Goal: Transaction & Acquisition: Purchase product/service

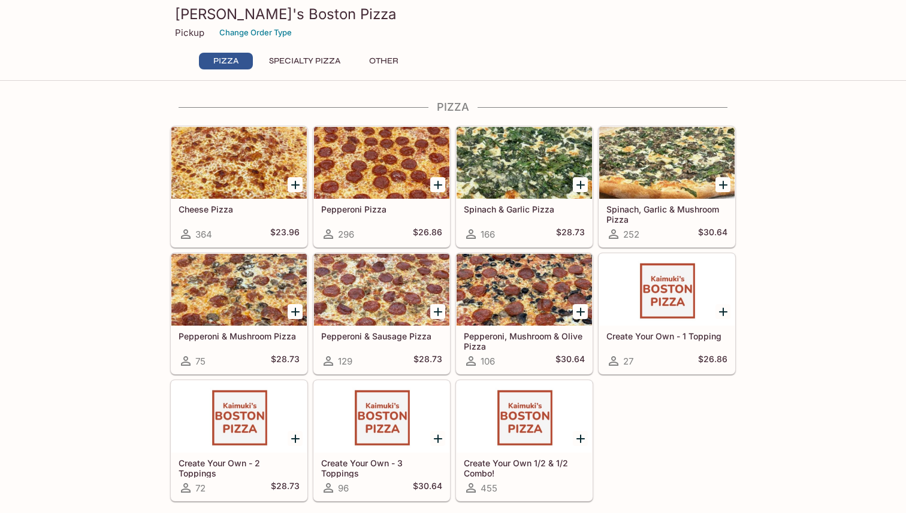
click at [580, 185] on icon "Add Spinach & Garlic Pizza" at bounding box center [580, 185] width 8 height 8
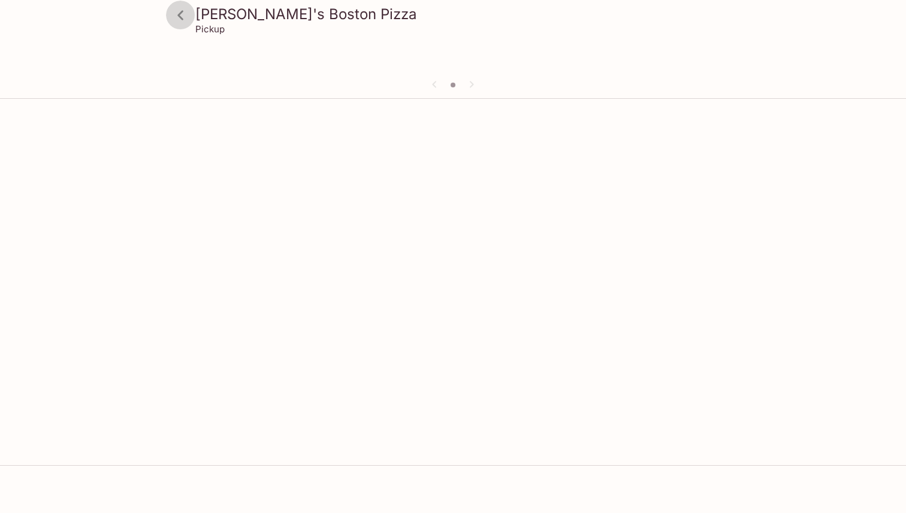
click at [183, 11] on icon at bounding box center [180, 15] width 21 height 21
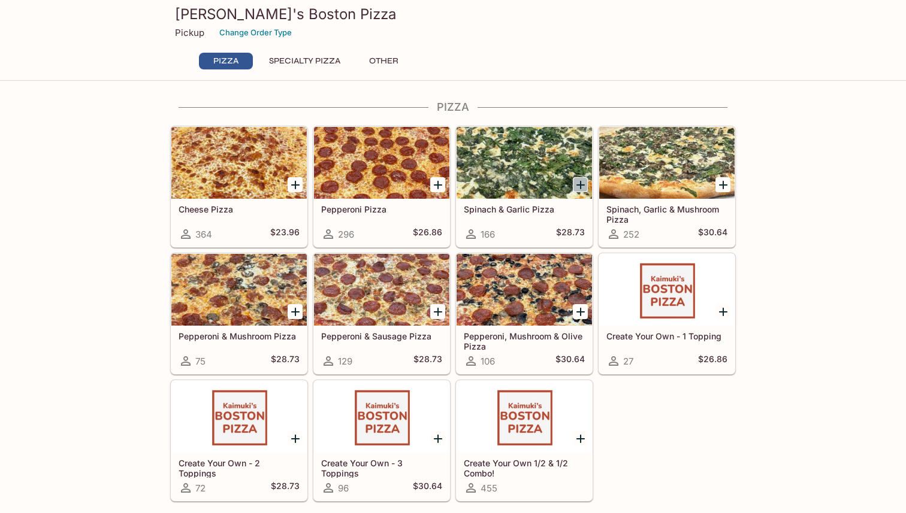
click at [580, 187] on icon "Add Spinach & Garlic Pizza" at bounding box center [580, 185] width 8 height 8
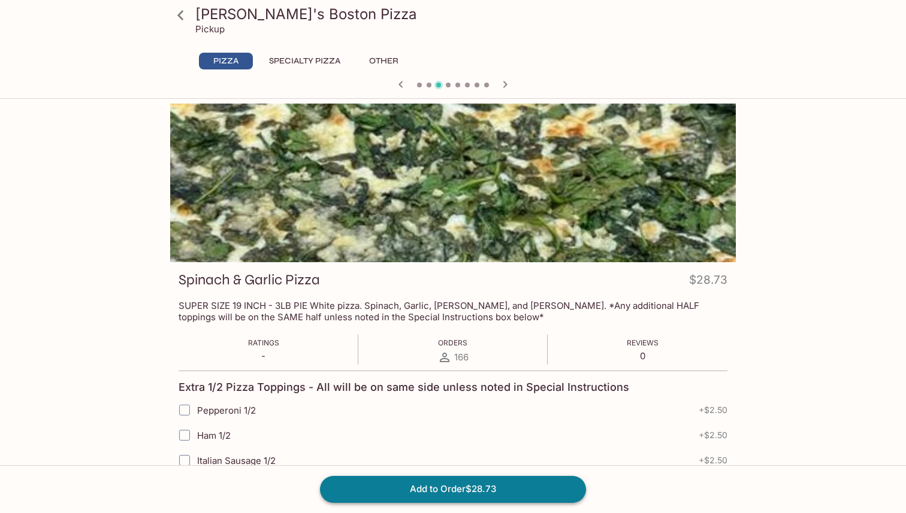
click at [468, 488] on button "Add to Order $28.73" at bounding box center [453, 489] width 266 height 26
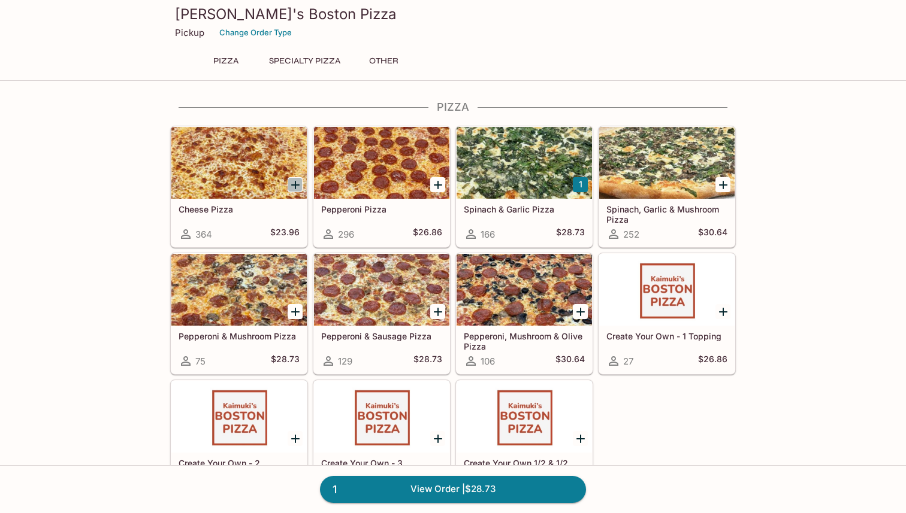
click at [297, 183] on icon "Add Cheese Pizza" at bounding box center [295, 185] width 14 height 14
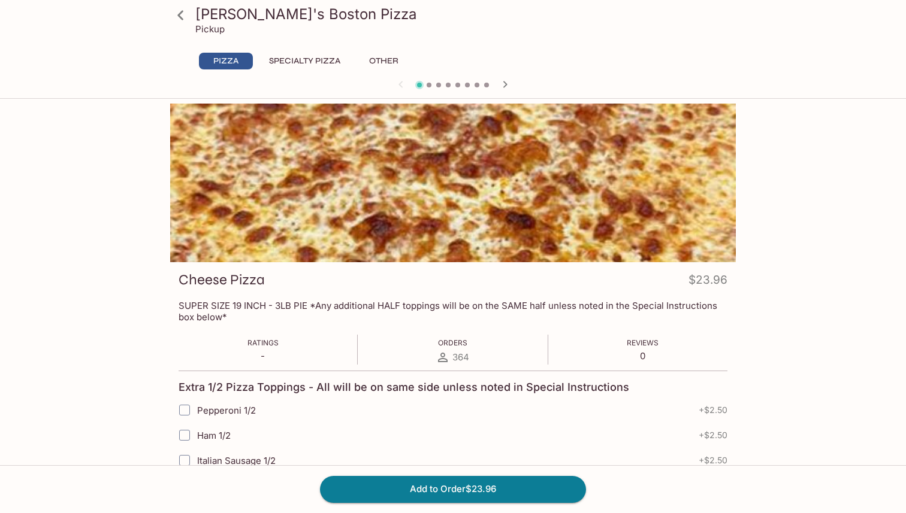
scroll to position [603, 0]
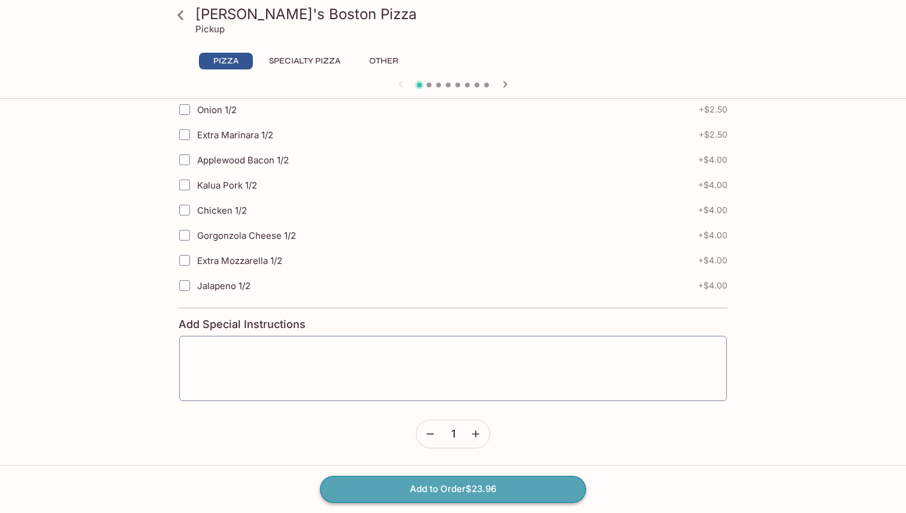
click at [414, 492] on button "Add to Order $23.96" at bounding box center [453, 489] width 266 height 26
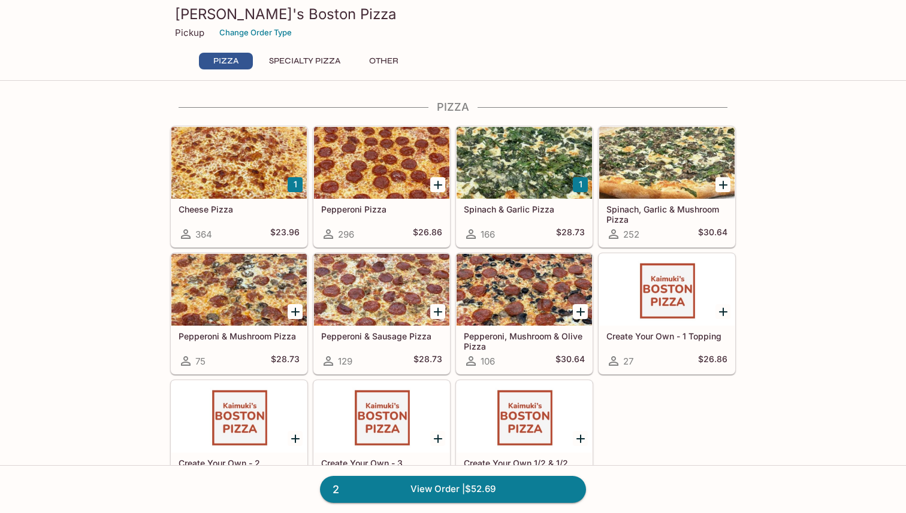
click at [437, 186] on icon "Add Pepperoni Pizza" at bounding box center [438, 185] width 8 height 8
click at [439, 187] on icon "Add Pepperoni Pizza" at bounding box center [438, 185] width 14 height 14
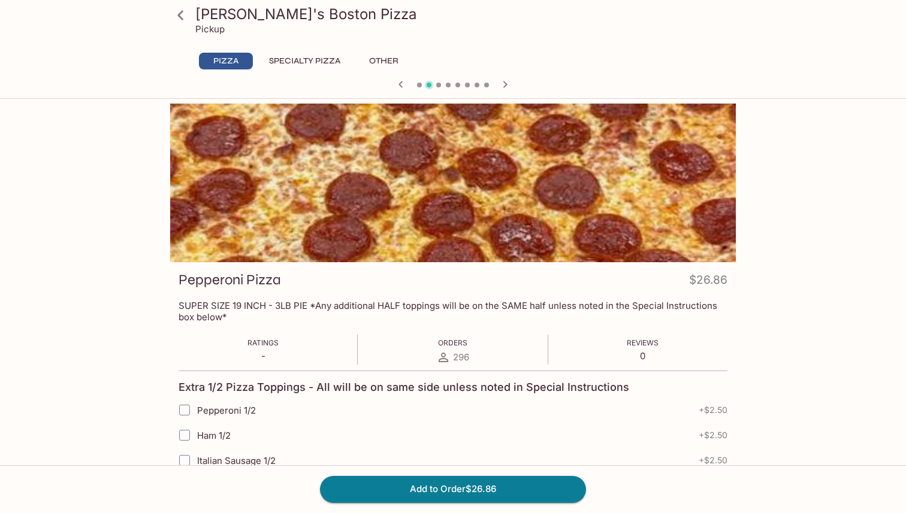
scroll to position [603, 0]
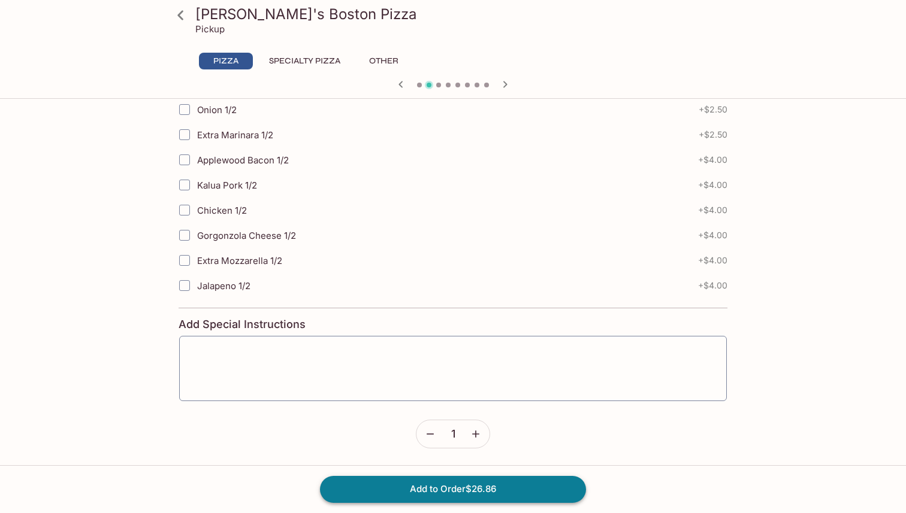
click at [458, 489] on button "Add to Order $26.86" at bounding box center [453, 489] width 266 height 26
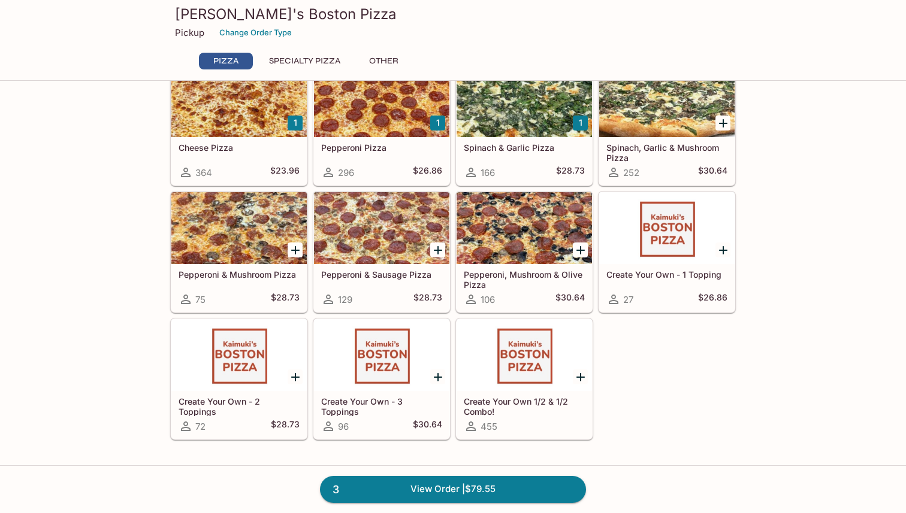
scroll to position [64, 0]
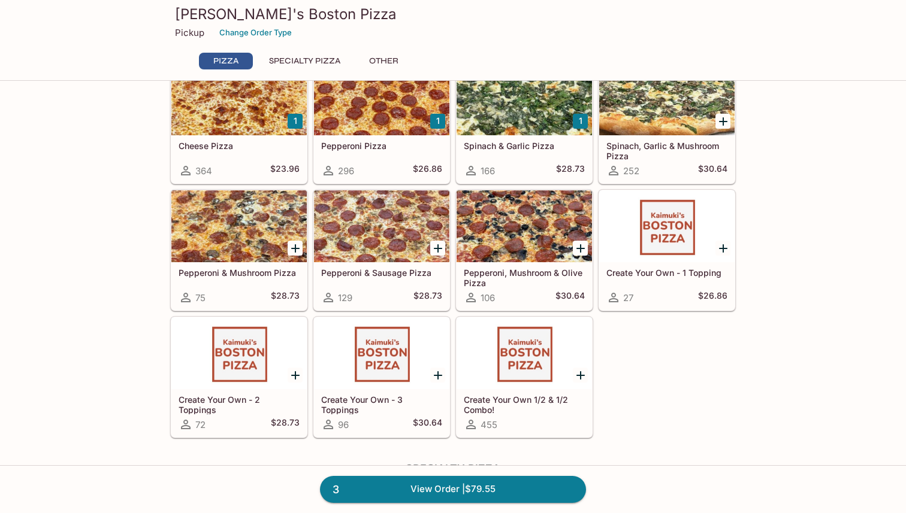
click at [582, 249] on icon "Add Pepperoni, Mushroom & Olive Pizza" at bounding box center [580, 248] width 14 height 14
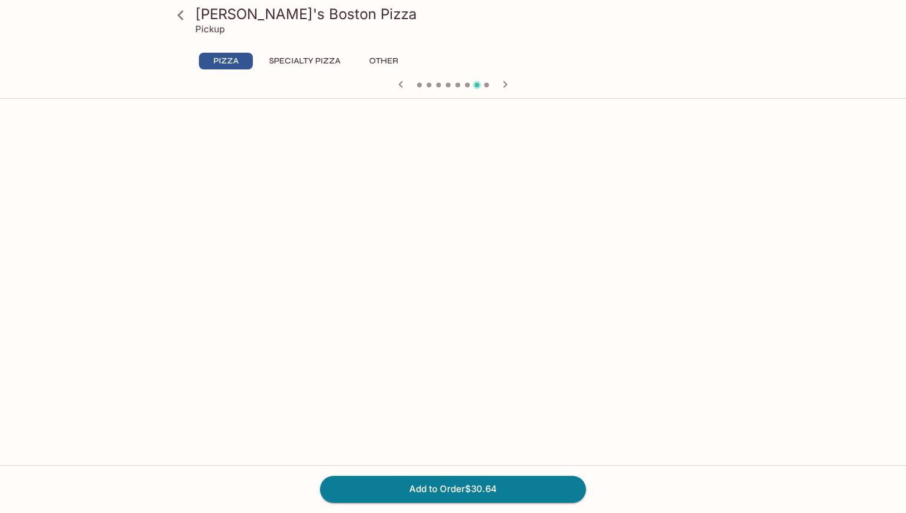
scroll to position [1074, 0]
click at [481, 487] on button "Add to Order $30.64" at bounding box center [453, 489] width 266 height 26
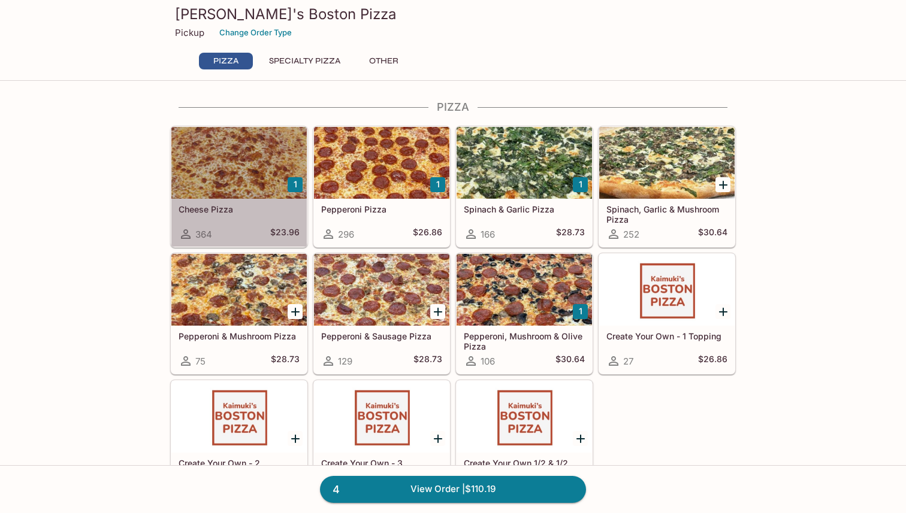
click at [281, 179] on div at bounding box center [238, 163] width 135 height 72
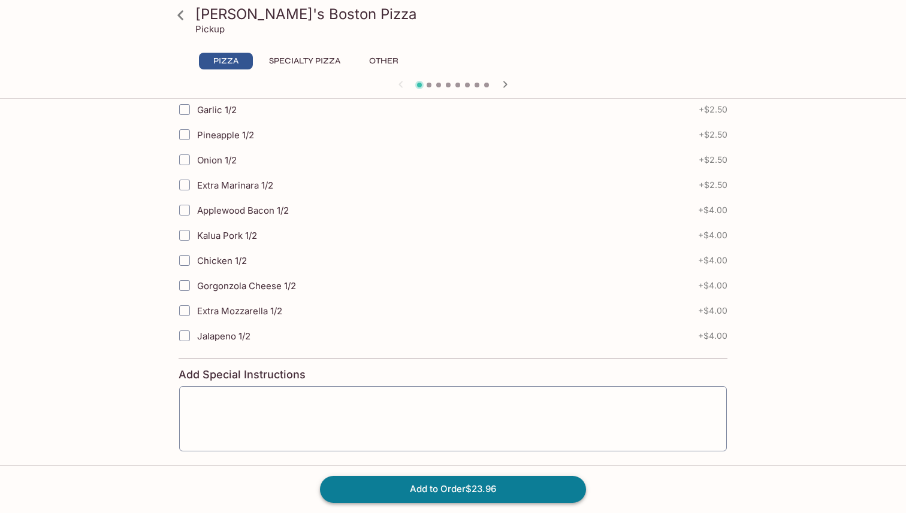
scroll to position [557, 0]
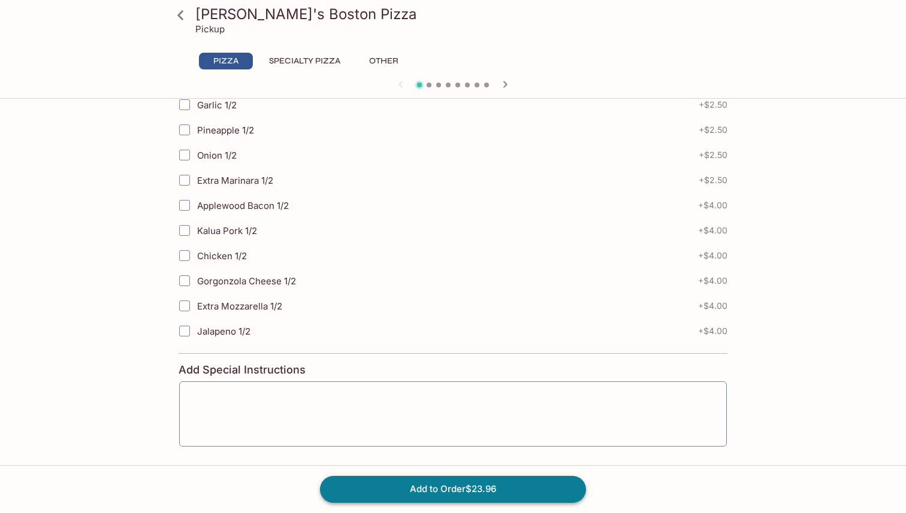
click at [464, 486] on button "Add to Order $23.96" at bounding box center [453, 489] width 266 height 26
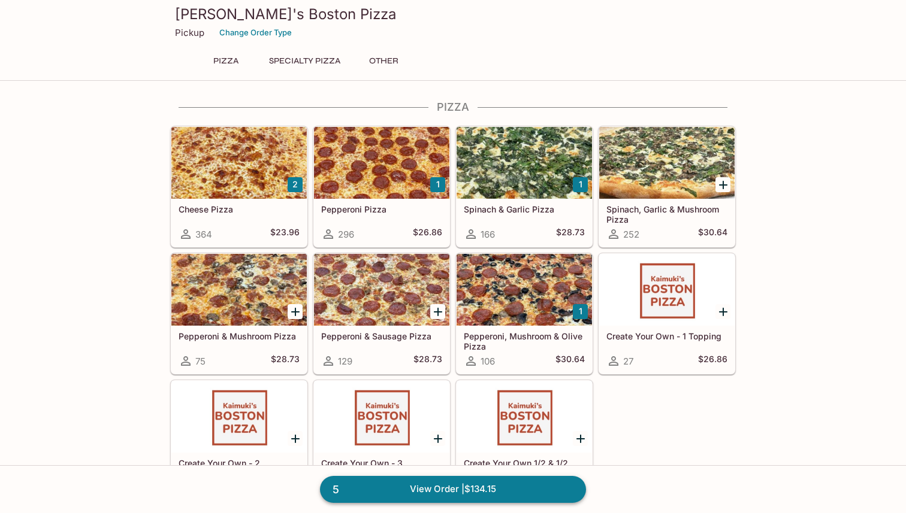
click at [455, 488] on link "5 View Order | $134.15" at bounding box center [453, 489] width 266 height 26
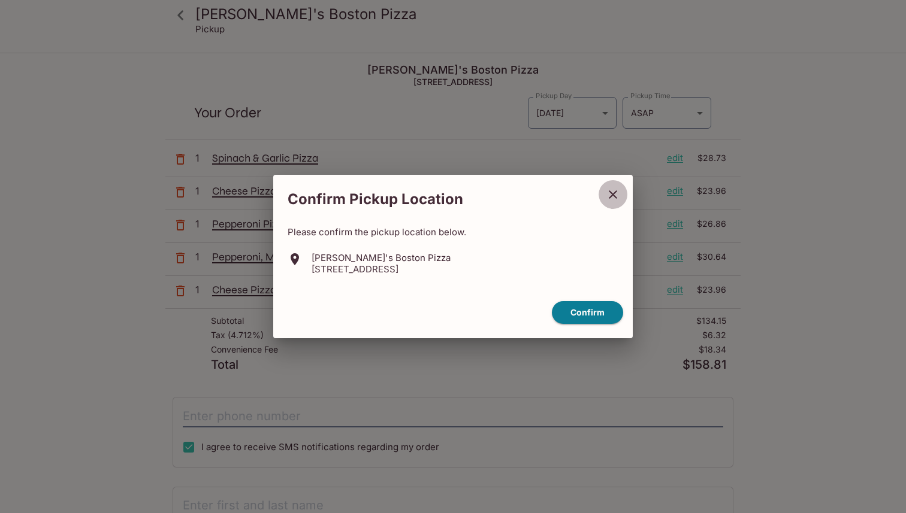
click at [613, 198] on icon "close" at bounding box center [613, 195] width 14 height 14
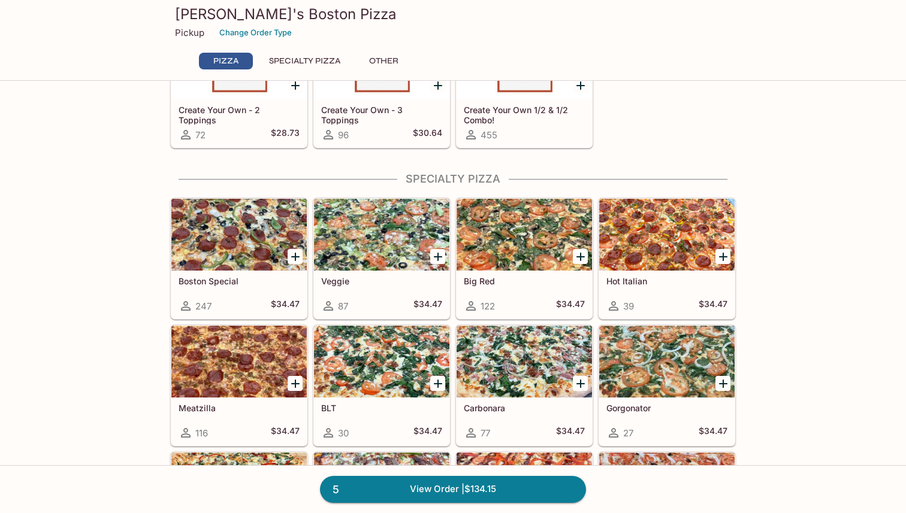
scroll to position [412, 0]
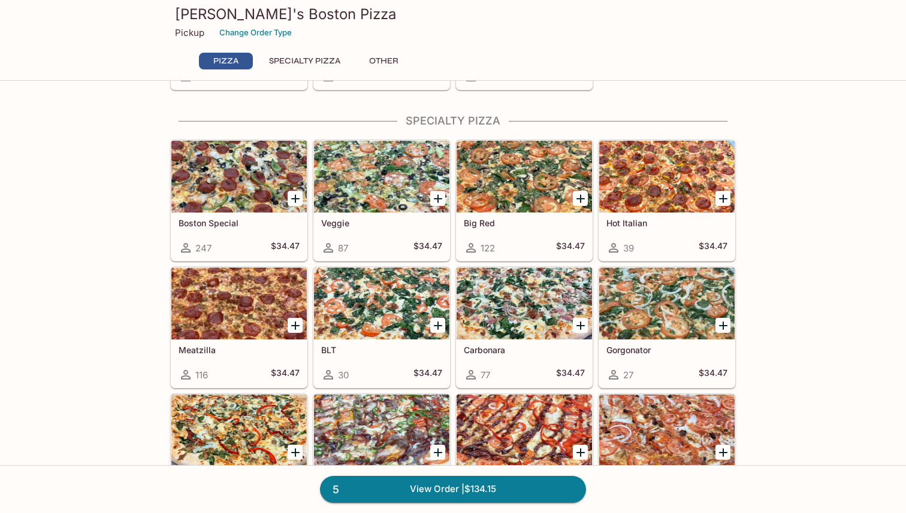
click at [578, 193] on icon "Add Big Red" at bounding box center [580, 199] width 14 height 14
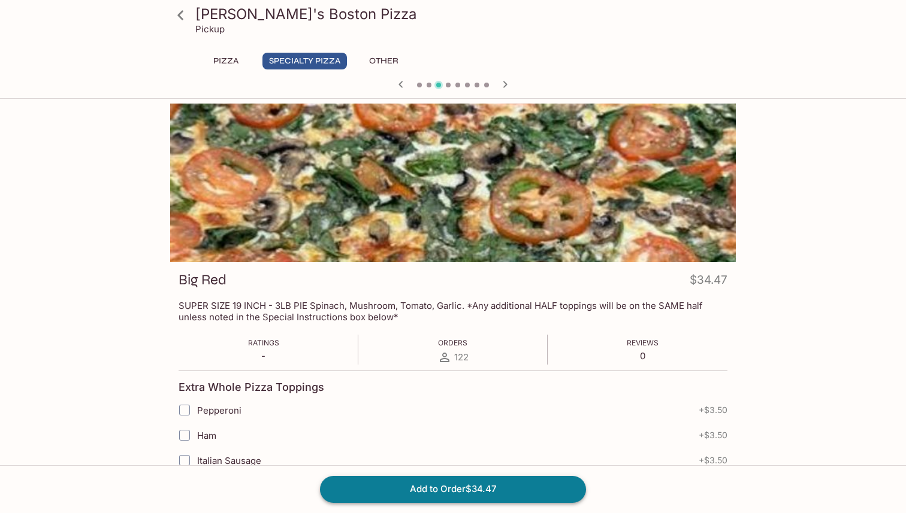
click at [467, 489] on button "Add to Order $34.47" at bounding box center [453, 489] width 266 height 26
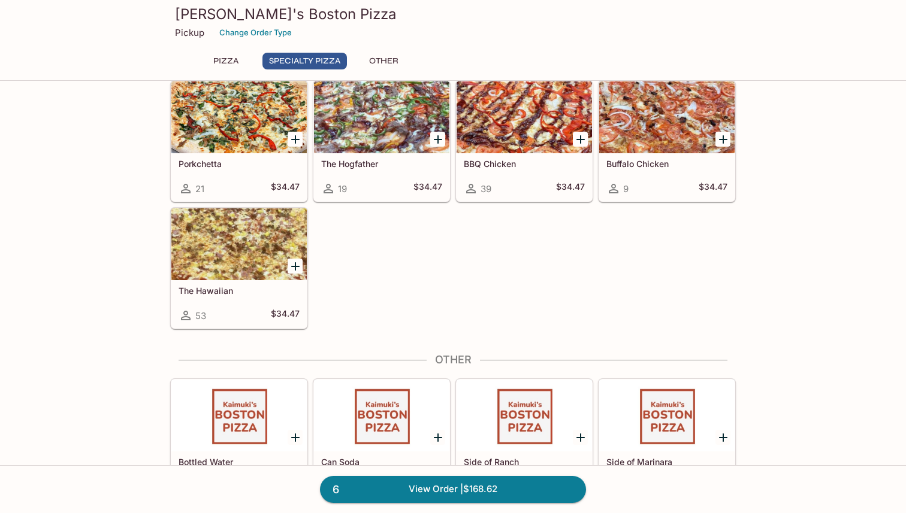
scroll to position [772, 0]
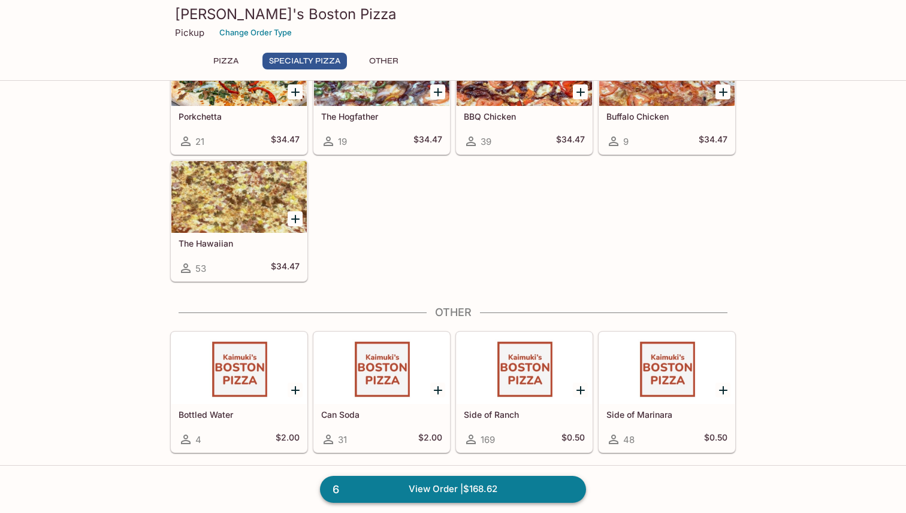
click at [454, 491] on link "6 View Order | $168.62" at bounding box center [453, 489] width 266 height 26
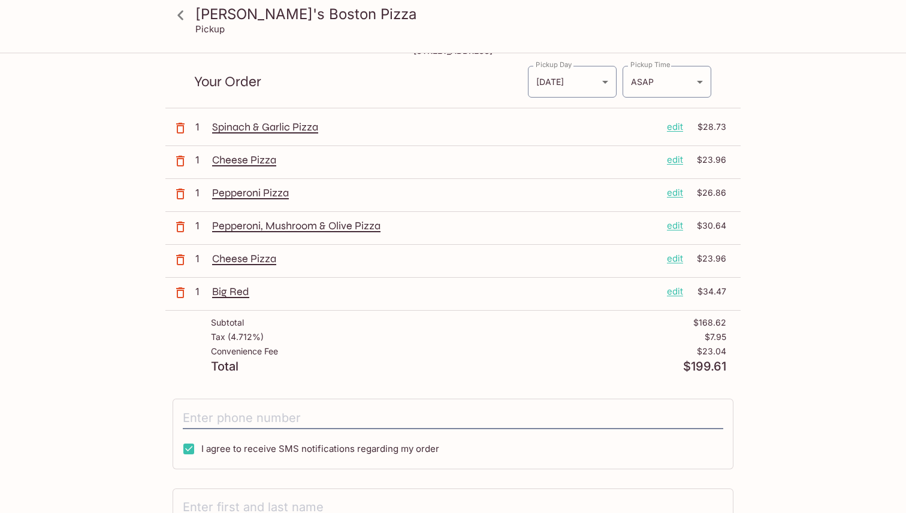
scroll to position [31, 0]
click at [583, 79] on body "Kaimuki's Boston Pizza Pickup Kaimuki's Boston Pizza [STREET_ADDRESS] Your Orde…" at bounding box center [453, 279] width 906 height 513
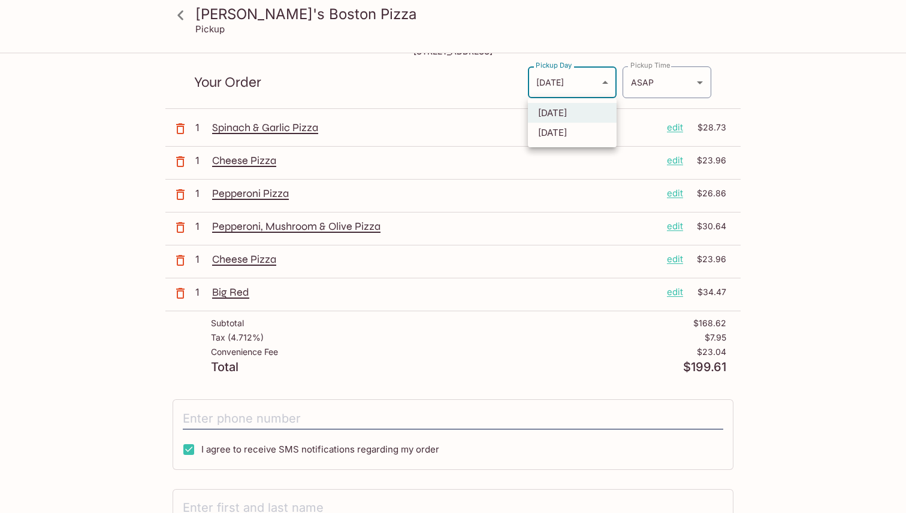
click at [575, 131] on li "[DATE]" at bounding box center [572, 133] width 89 height 20
type input "[DATE]"
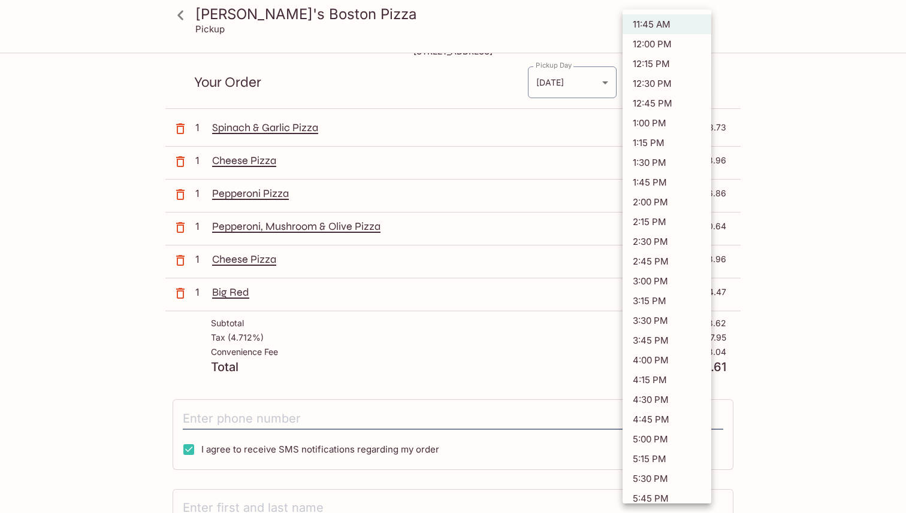
click at [645, 79] on body "Kaimuki's Boston Pizza Pickup Kaimuki's Boston Pizza [STREET_ADDRESS] Your Orde…" at bounding box center [453, 279] width 906 height 513
click at [654, 50] on li "12:00 PM" at bounding box center [666, 44] width 89 height 20
click at [663, 92] on body "Kaimuki's Boston Pizza Pickup Kaimuki's Boston Pizza [STREET_ADDRESS] Your Orde…" at bounding box center [453, 279] width 906 height 513
click at [808, 128] on div at bounding box center [453, 256] width 906 height 513
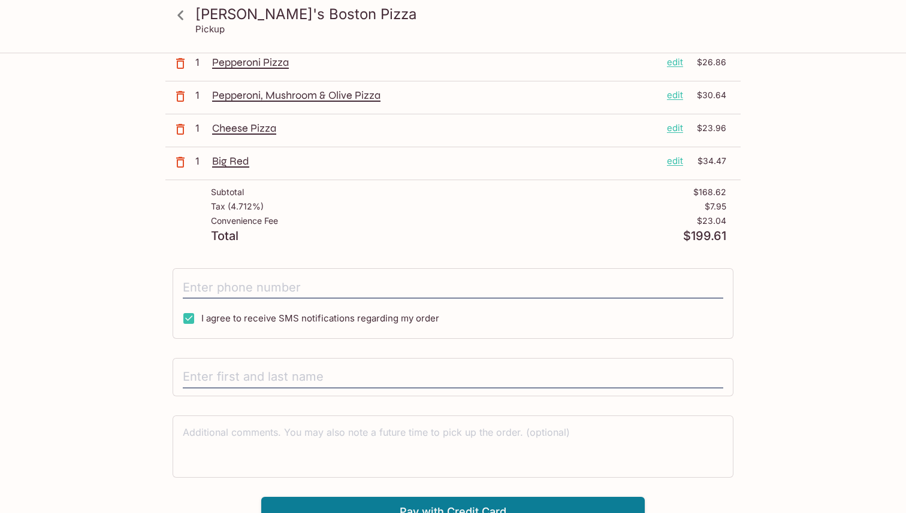
scroll to position [175, 0]
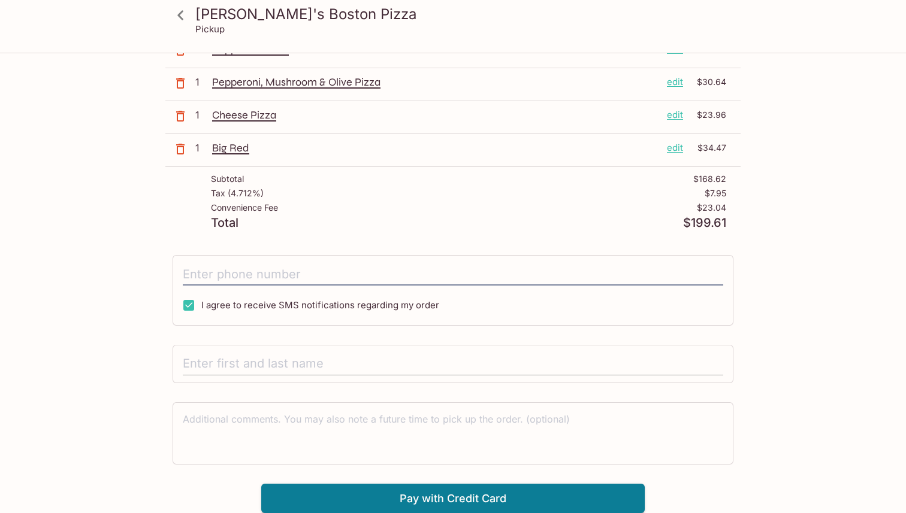
click at [345, 367] on input "text" at bounding box center [453, 364] width 540 height 23
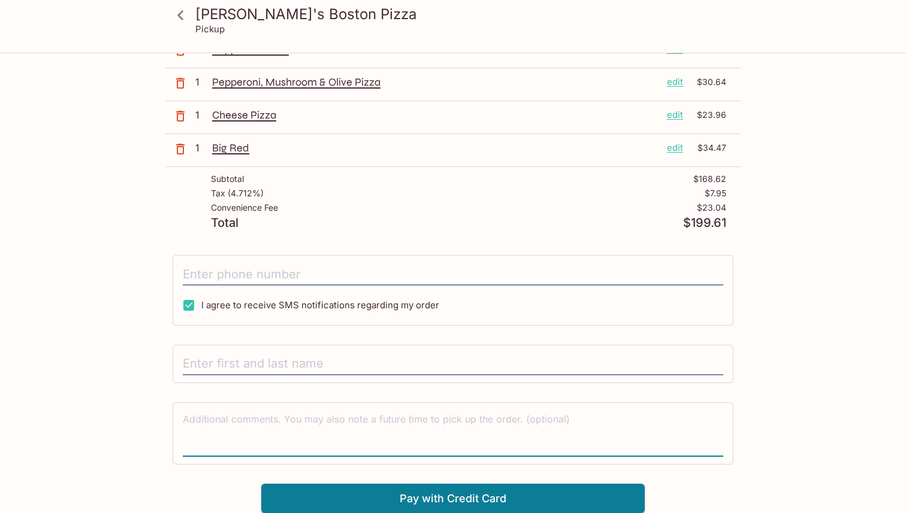
click at [344, 414] on textarea at bounding box center [453, 433] width 540 height 41
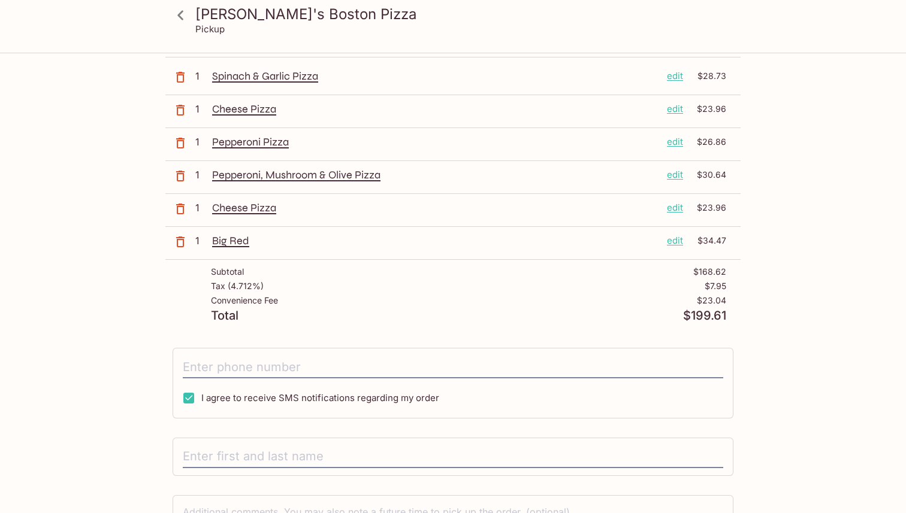
scroll to position [0, 0]
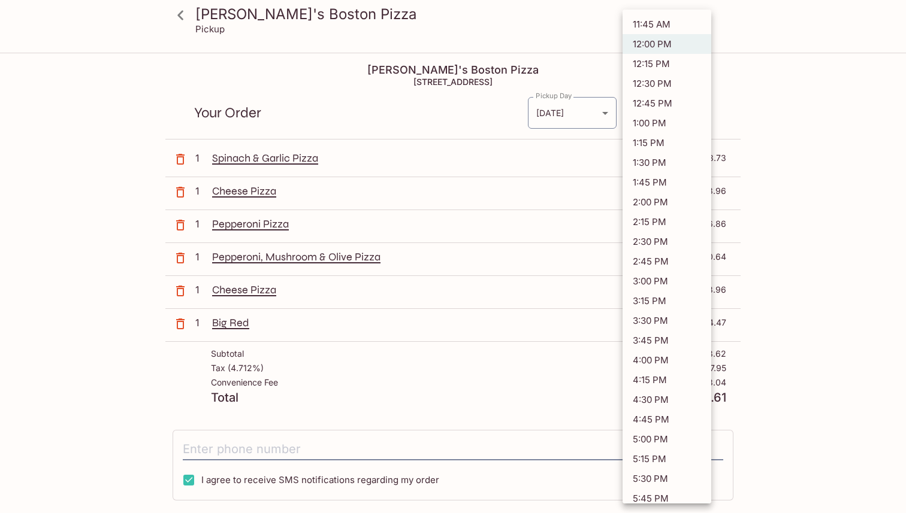
click at [668, 117] on body "Kaimuki's Boston Pizza Pickup Kaimuki's Boston Pizza [STREET_ADDRESS] Your Orde…" at bounding box center [453, 310] width 906 height 513
click at [657, 31] on li "11:45 AM" at bounding box center [666, 24] width 89 height 20
type input "[DATE]T21:45:00.000000Z"
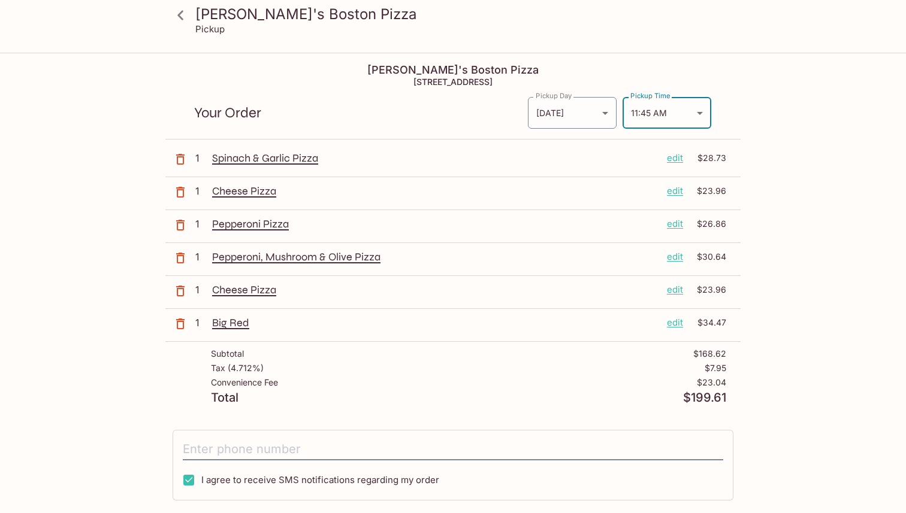
scroll to position [175, 0]
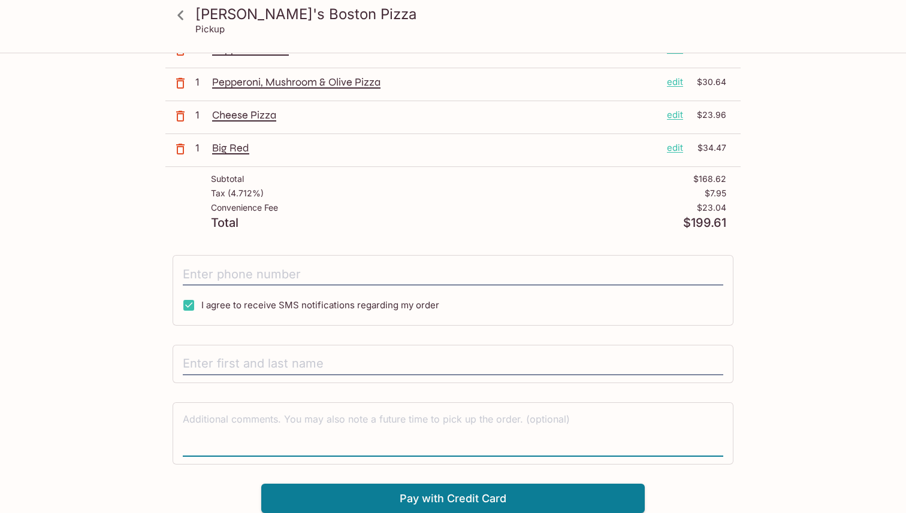
click at [460, 431] on textarea at bounding box center [453, 433] width 540 height 41
type textarea "[PERSON_NAME] will be picking up the order"
click at [377, 283] on input "tel" at bounding box center [453, 274] width 540 height 23
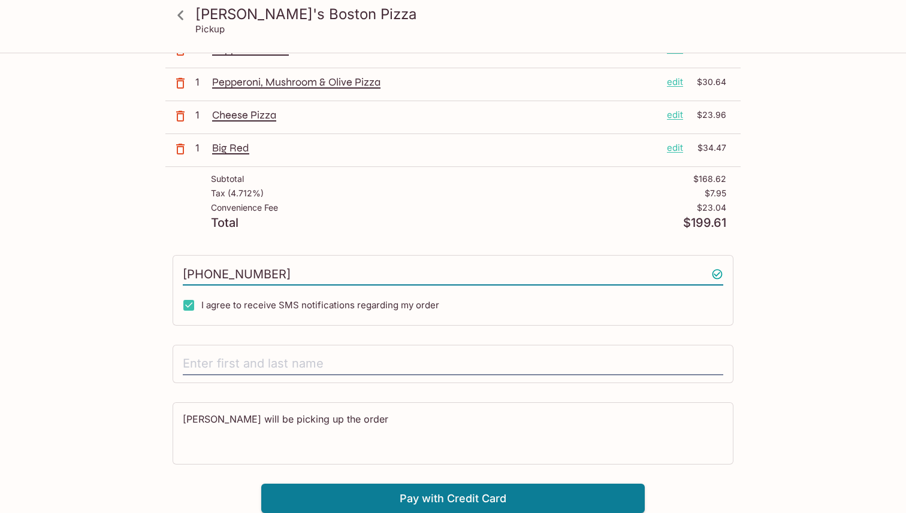
type input "[PHONE_NUMBER]"
type input "s"
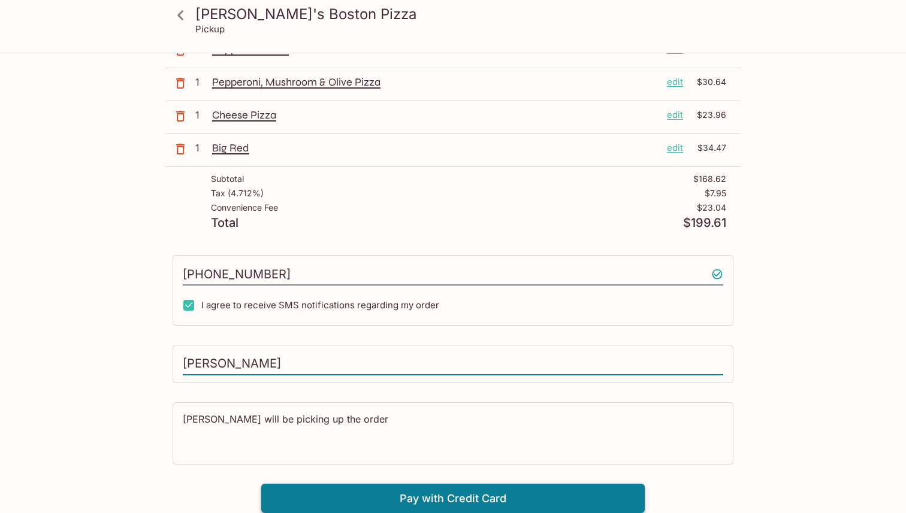
type input "[PERSON_NAME]"
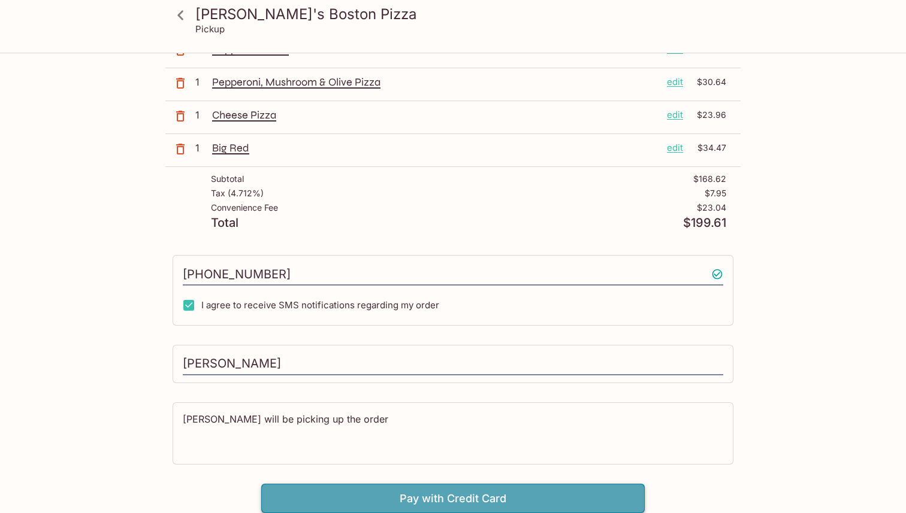
click at [319, 494] on button "Pay with Credit Card" at bounding box center [452, 499] width 383 height 30
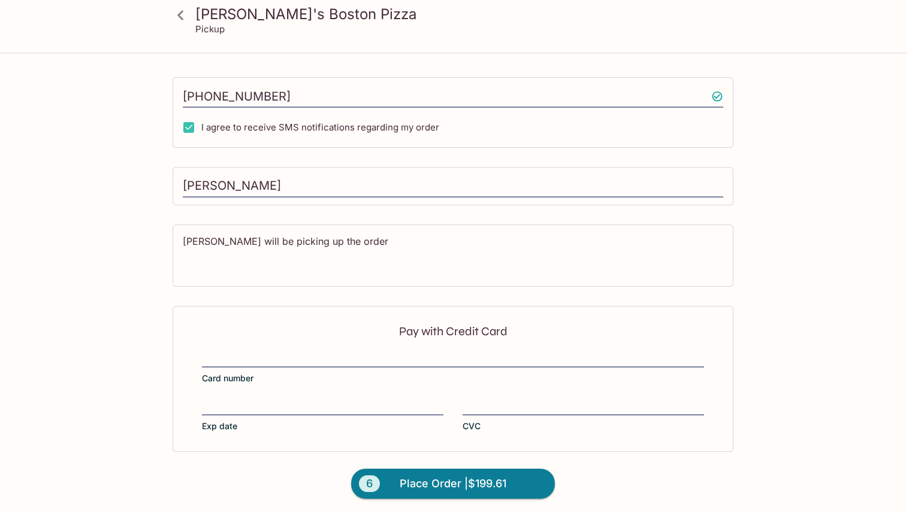
scroll to position [355, 0]
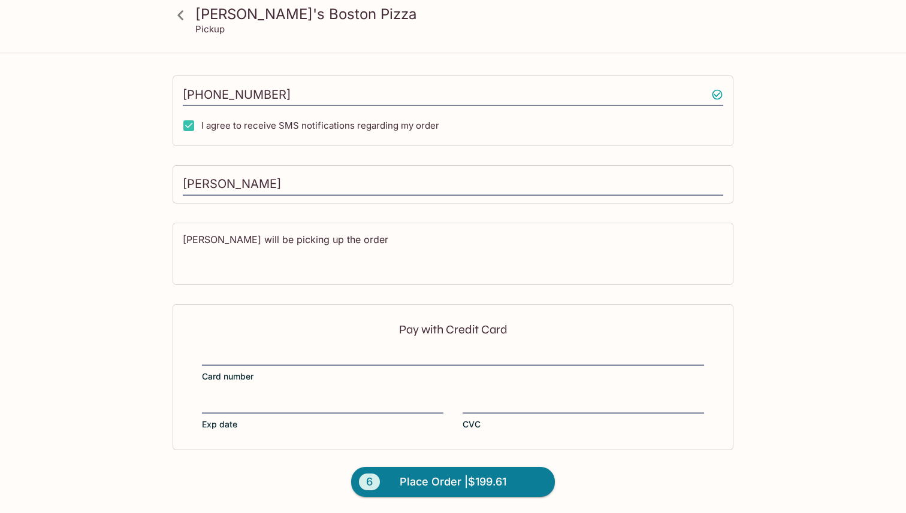
click at [361, 348] on div "Pay with Credit Card Card number Exp date CVC" at bounding box center [453, 377] width 561 height 146
click at [516, 397] on div at bounding box center [582, 405] width 241 height 17
click at [516, 398] on input "CVC" at bounding box center [582, 398] width 241 height 1
click at [818, 339] on div "Kaimuki's Boston Pizza Pickup Kaimuki's Boston Pizza [STREET_ADDRESS] Your Orde…" at bounding box center [452, 106] width 767 height 815
click at [748, 359] on div "Kaimuki's Boston Pizza Pickup Kaimuki's Boston Pizza [STREET_ADDRESS] Your Orde…" at bounding box center [452, 106] width 767 height 815
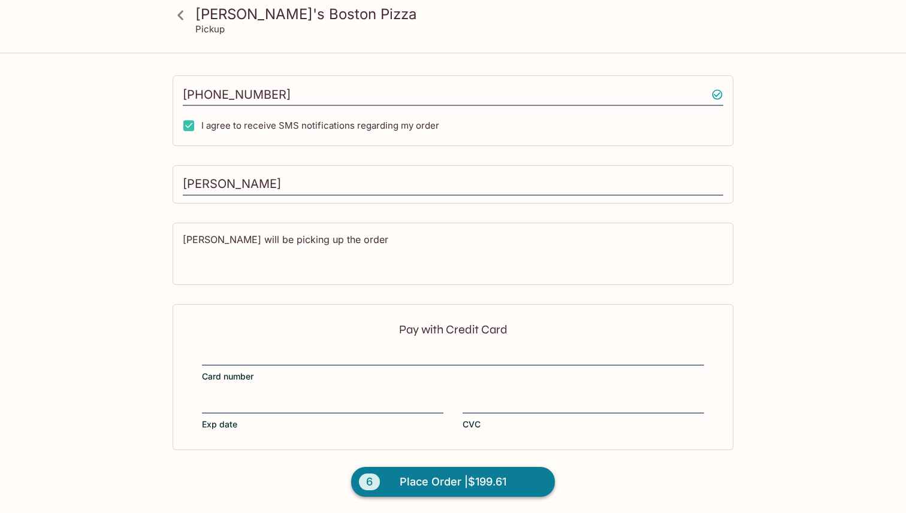
click at [423, 484] on span "Place Order | $199.61" at bounding box center [453, 482] width 107 height 19
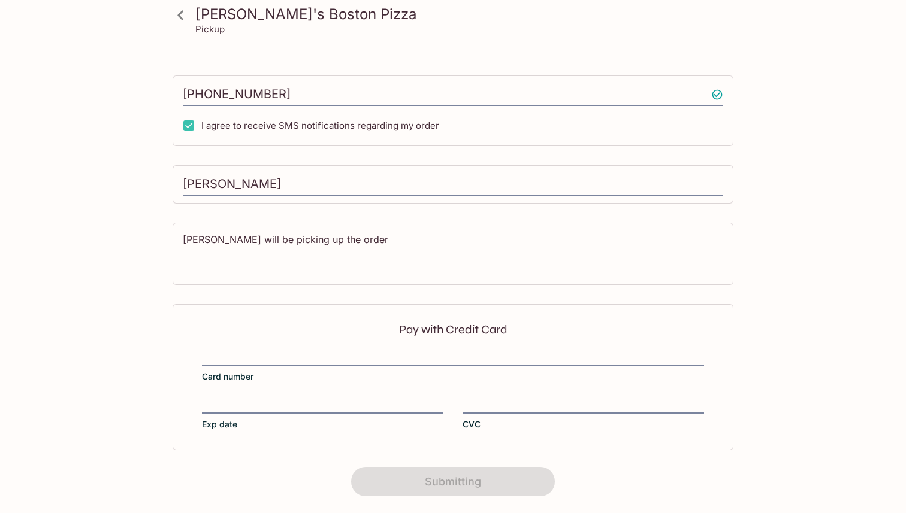
scroll to position [147, 0]
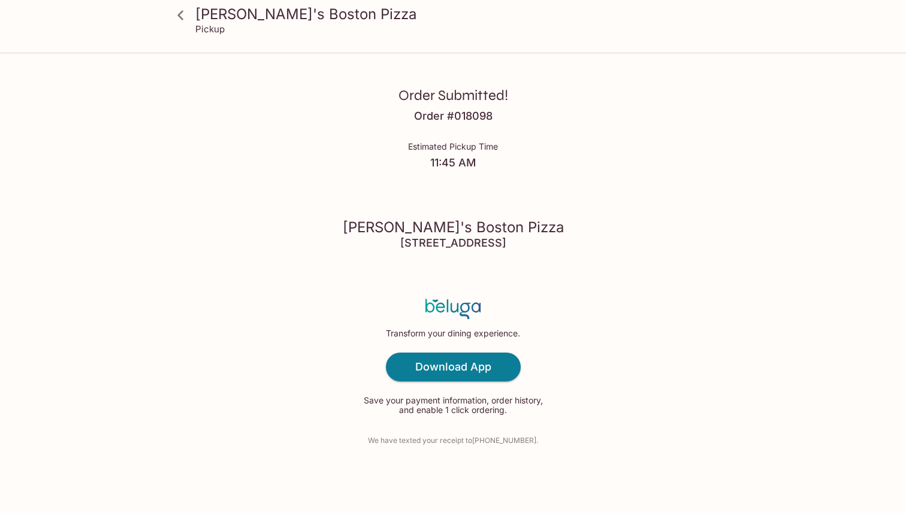
click at [805, 321] on div "Order Submitted! Order # 018098 Estimated Pickup Time 11:45 AM [PERSON_NAME]'s …" at bounding box center [452, 256] width 767 height 513
